Goal: Information Seeking & Learning: Check status

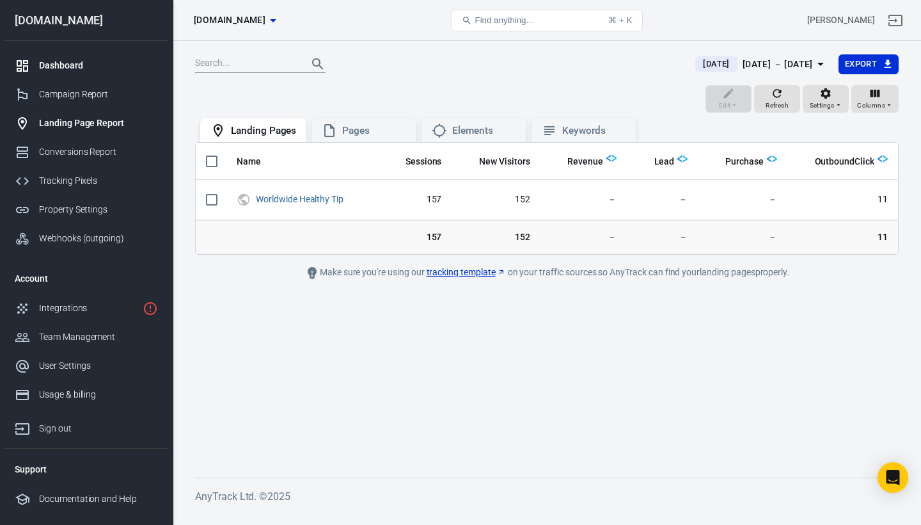
click at [89, 61] on div "Dashboard" at bounding box center [98, 65] width 119 height 13
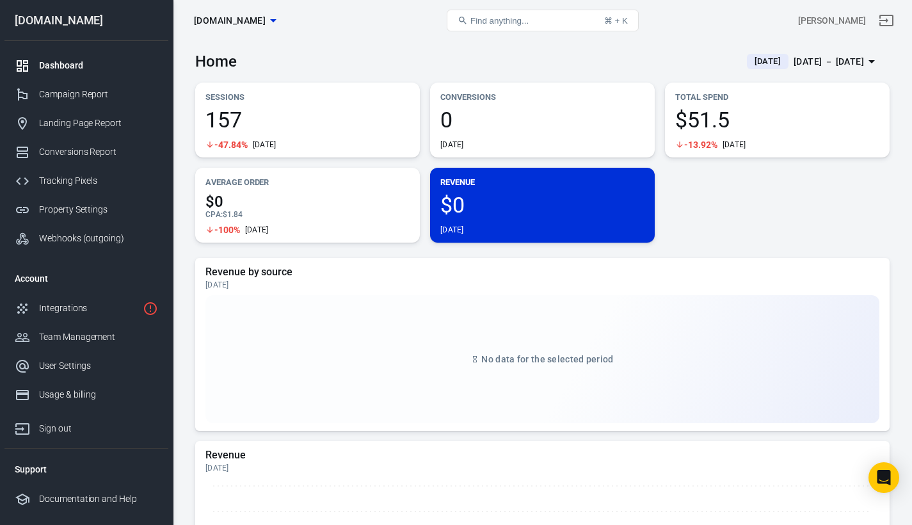
click at [793, 63] on div "[DATE] － [DATE]" at bounding box center [828, 62] width 70 height 16
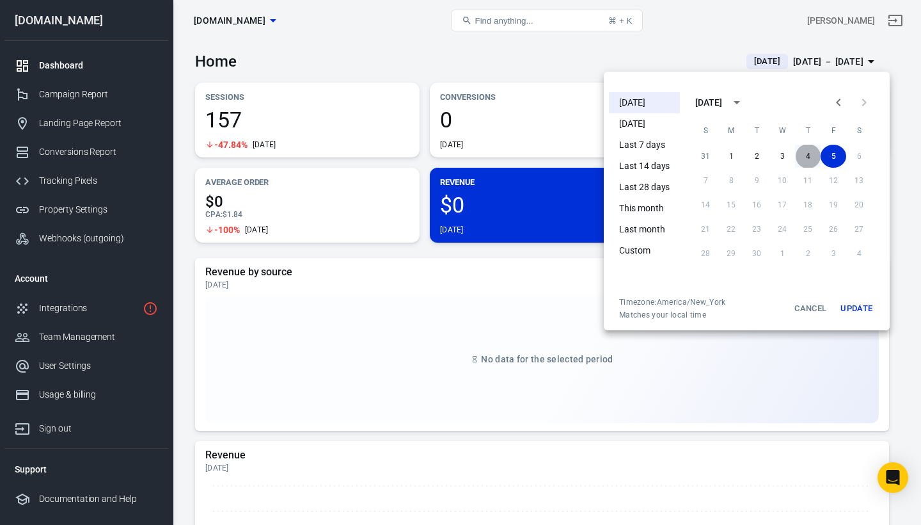
click at [807, 152] on button "4" at bounding box center [808, 156] width 26 height 23
click at [831, 155] on button "5" at bounding box center [834, 156] width 26 height 23
click at [859, 316] on button "Update" at bounding box center [856, 308] width 41 height 23
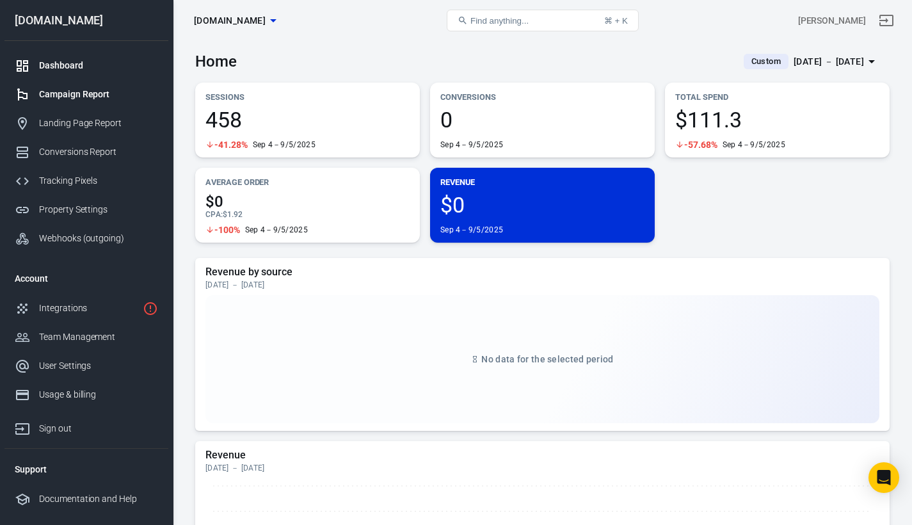
click at [84, 88] on div "Campaign Report" at bounding box center [98, 94] width 119 height 13
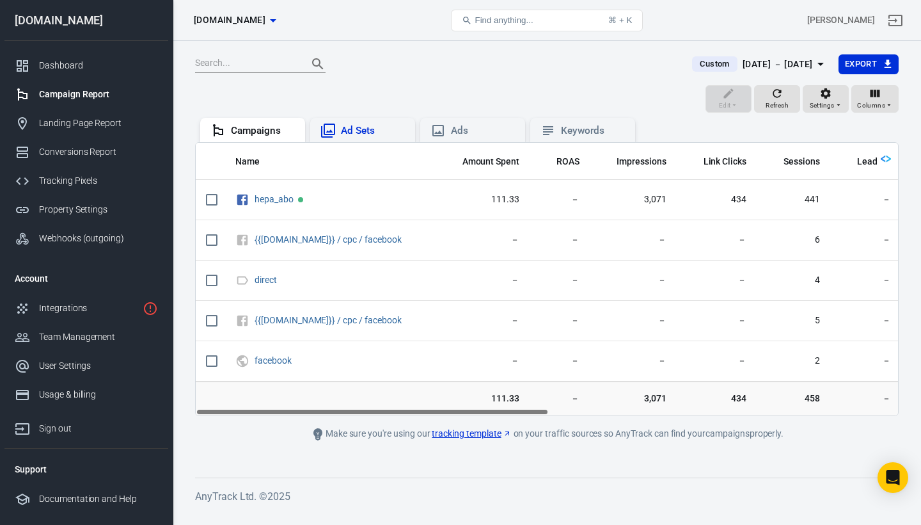
click at [361, 128] on div "Ad Sets" at bounding box center [373, 130] width 64 height 13
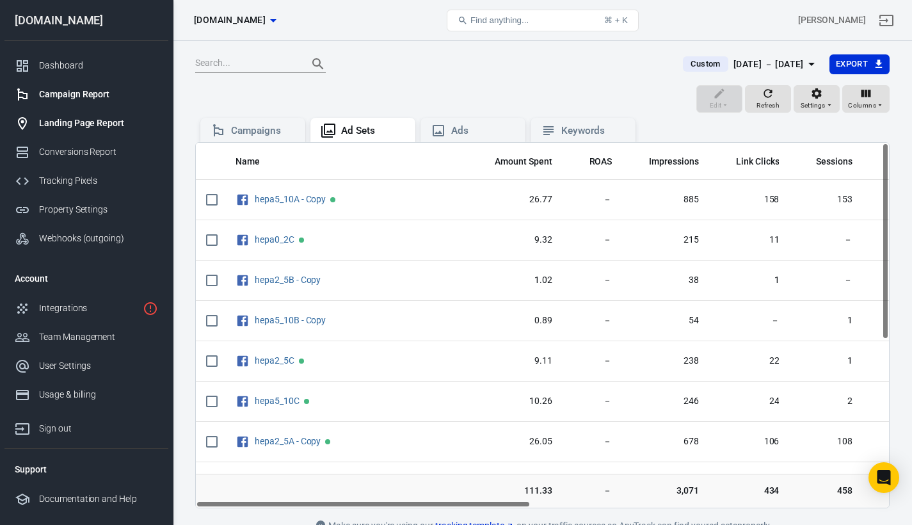
click at [91, 124] on div "Landing Page Report" at bounding box center [98, 122] width 119 height 13
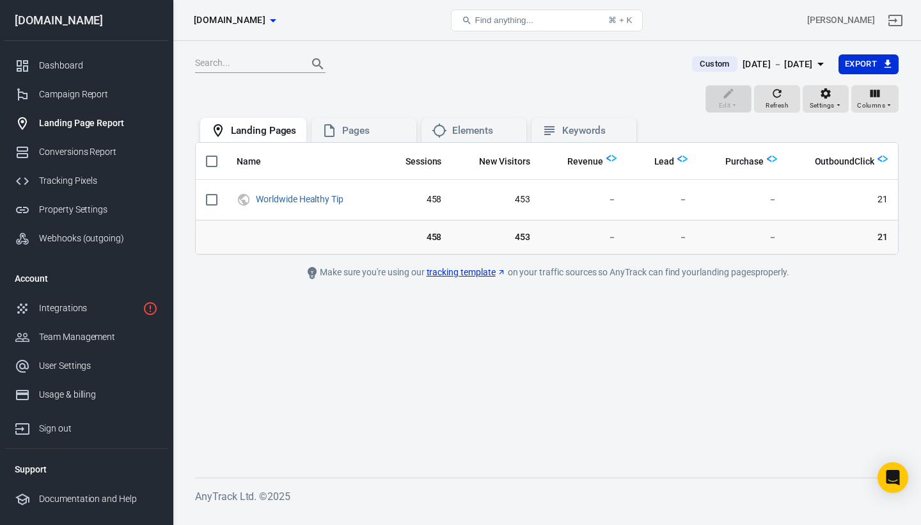
click at [696, 65] on span "Custom" at bounding box center [715, 64] width 40 height 13
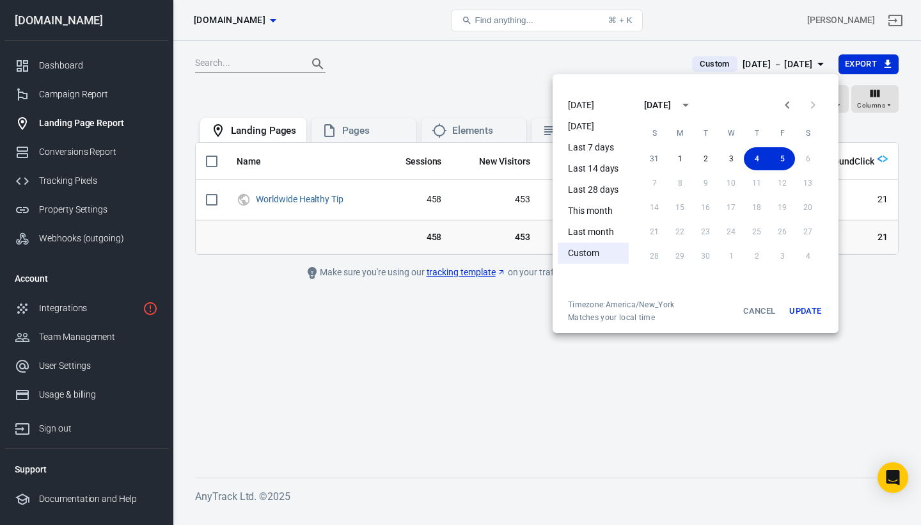
click at [576, 104] on li "[DATE]" at bounding box center [593, 105] width 71 height 21
click at [801, 307] on button "Update" at bounding box center [805, 310] width 41 height 23
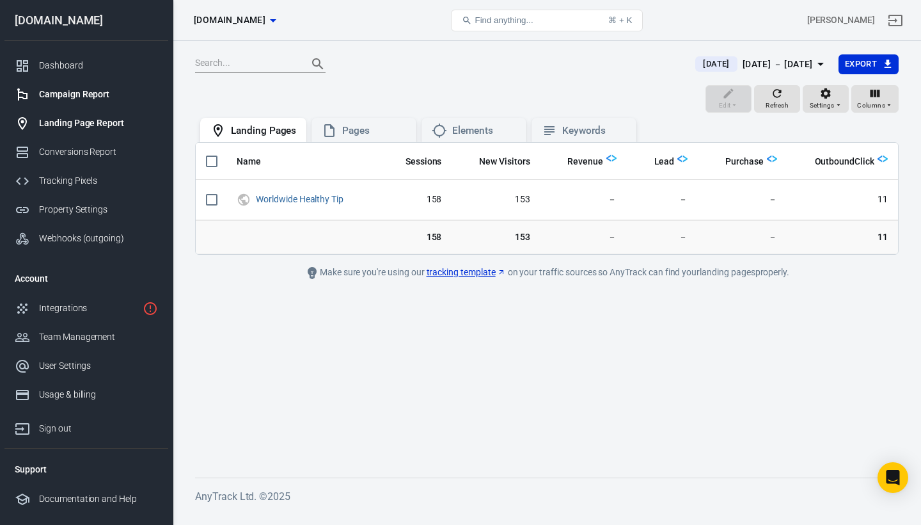
click at [78, 86] on link "Campaign Report" at bounding box center [86, 94] width 164 height 29
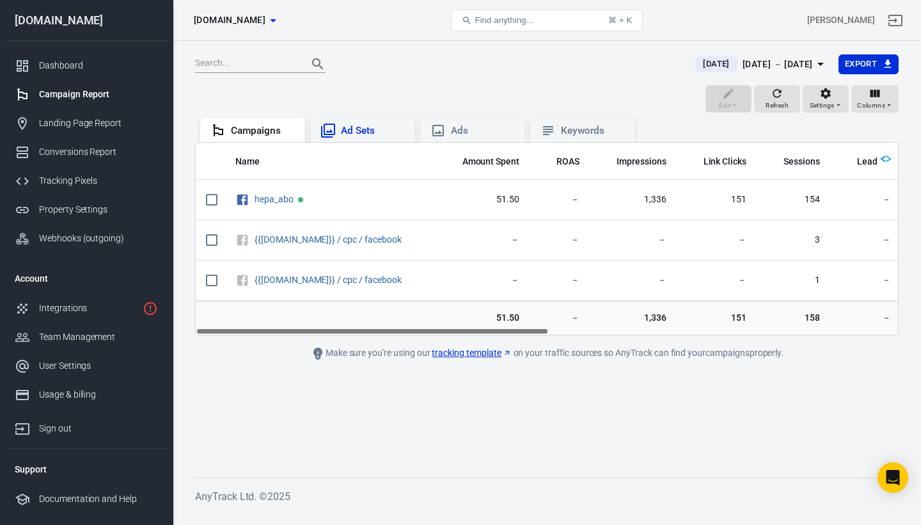
click at [353, 125] on div "Ad Sets" at bounding box center [373, 130] width 64 height 13
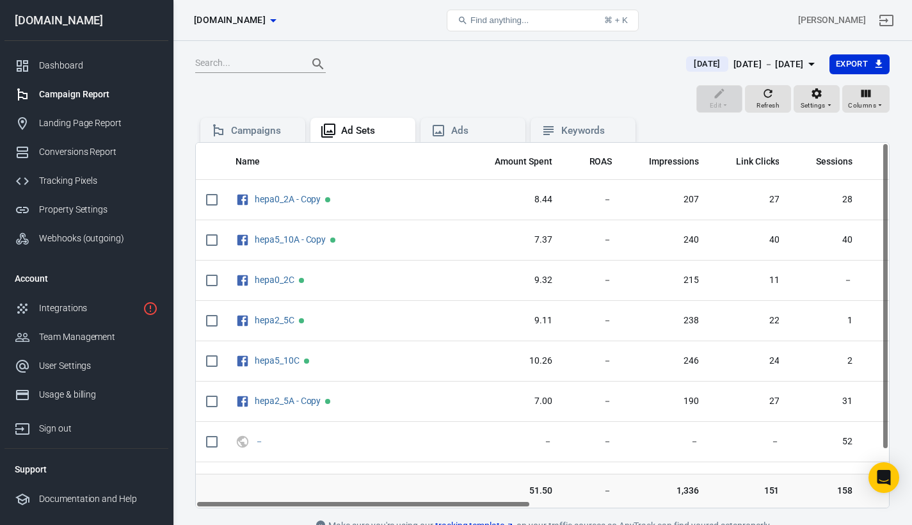
click at [689, 68] on span "[DATE]" at bounding box center [707, 64] width 36 height 13
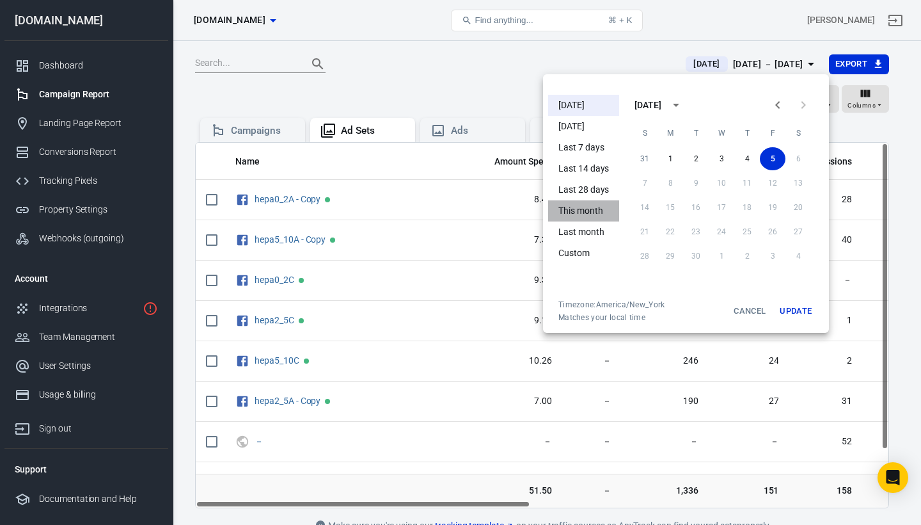
click at [596, 214] on li "This month" at bounding box center [583, 210] width 71 height 21
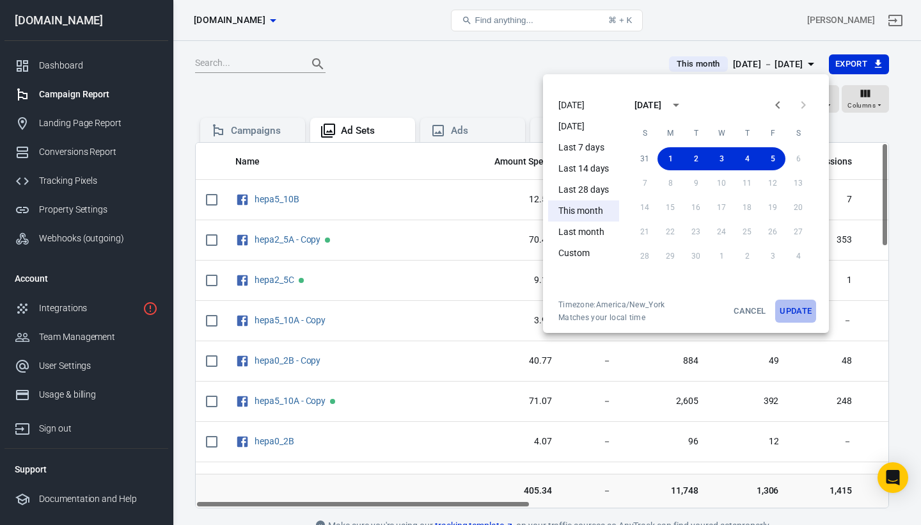
click at [795, 311] on button "Update" at bounding box center [796, 310] width 41 height 23
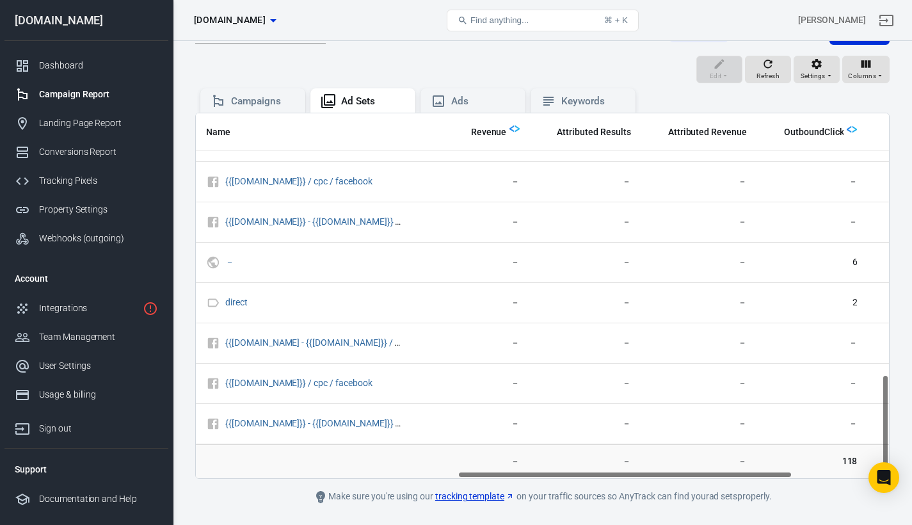
scroll to position [916, 740]
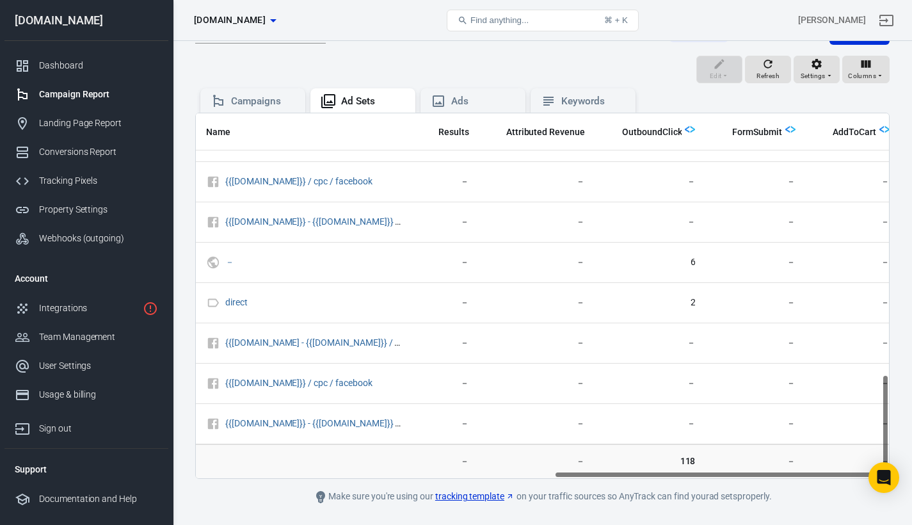
drag, startPoint x: 515, startPoint y: 474, endPoint x: 921, endPoint y: 486, distance: 405.9
click at [912, 486] on html "Ad Sets [DOMAIN_NAME] Find anything... ⌘ + K [PERSON_NAME] [DOMAIN_NAME] Dashbo…" at bounding box center [456, 265] width 912 height 589
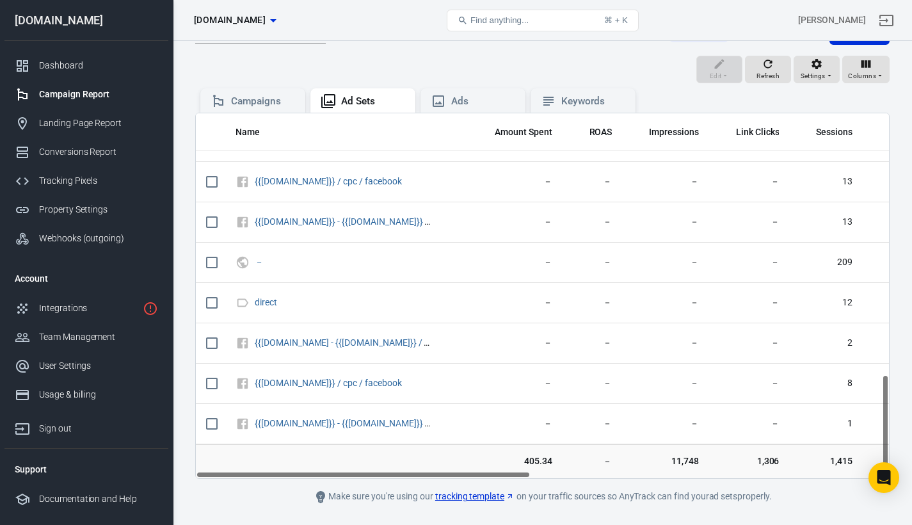
drag, startPoint x: 797, startPoint y: 471, endPoint x: 216, endPoint y: 428, distance: 583.3
click at [216, 428] on div "Name Amount Spent ROAS Impressions Link Clicks Sessions Lead Purchase Revenue A…" at bounding box center [542, 296] width 694 height 366
click at [77, 61] on div "Dashboard" at bounding box center [98, 65] width 119 height 13
